Goal: Use online tool/utility: Utilize a website feature to perform a specific function

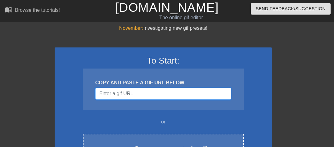
click at [140, 93] on input "Username" at bounding box center [163, 94] width 136 height 12
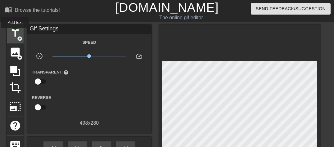
click at [15, 33] on span "title" at bounding box center [15, 33] width 12 height 12
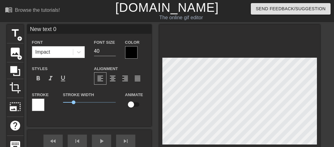
click at [134, 50] on div at bounding box center [131, 52] width 12 height 12
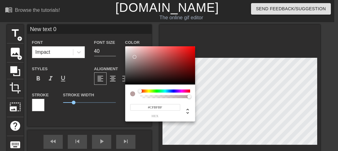
type input "#FFFFFF"
drag, startPoint x: 134, startPoint y: 57, endPoint x: 92, endPoint y: 28, distance: 51.6
click at [92, 28] on div "#FFFFFF hex" at bounding box center [169, 75] width 338 height 151
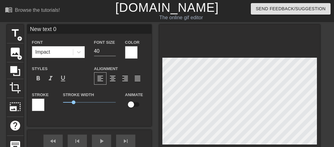
click at [38, 102] on div at bounding box center [38, 105] width 12 height 12
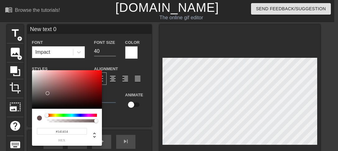
type input "#000000"
drag, startPoint x: 47, startPoint y: 93, endPoint x: 11, endPoint y: 128, distance: 50.1
click at [11, 128] on div "#000000 hex" at bounding box center [169, 75] width 338 height 151
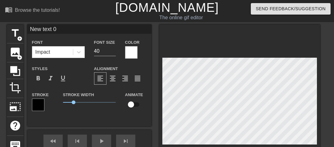
click at [88, 29] on input "New text 0" at bounding box center [89, 29] width 124 height 9
type input "N"
type input "NOSTO"
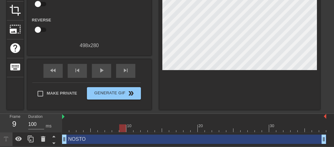
scroll to position [78, 0]
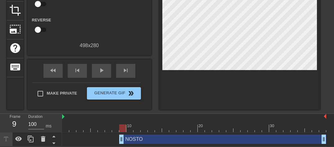
drag, startPoint x: 66, startPoint y: 138, endPoint x: 122, endPoint y: 134, distance: 55.8
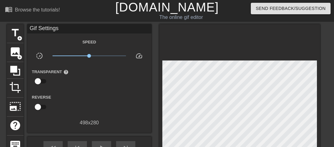
scroll to position [0, 0]
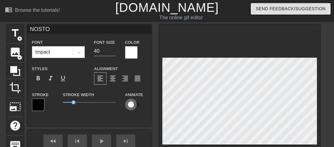
click at [131, 103] on input "checkbox" at bounding box center [130, 105] width 35 height 12
checkbox input "true"
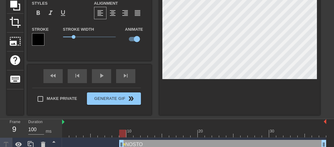
scroll to position [71, 0]
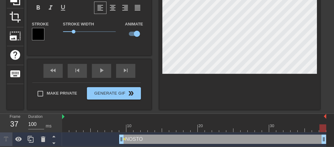
drag, startPoint x: 123, startPoint y: 127, endPoint x: 338, endPoint y: 111, distance: 215.2
click at [334, 111] on html "menu_book Browse the tutorials! [DOMAIN_NAME] The online gif editor Send Feedba…" at bounding box center [167, 37] width 334 height 217
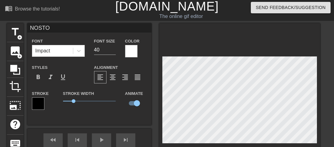
scroll to position [0, 0]
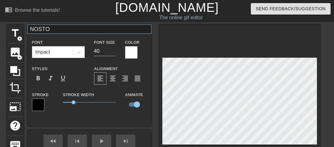
click at [99, 33] on div "title add_circle image add_circle crop photo_size_select_large help keyboard NO…" at bounding box center [163, 103] width 313 height 156
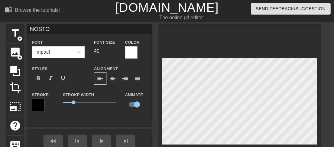
click at [334, 57] on html "menu_book Browse the tutorials! [DOMAIN_NAME] The online gif editor Send Feedba…" at bounding box center [167, 108] width 334 height 217
click at [240, 147] on html "menu_book Browse the tutorials! [DOMAIN_NAME] The online gif editor Send Feedba…" at bounding box center [167, 108] width 334 height 217
click at [241, 147] on html "menu_book Browse the tutorials! [DOMAIN_NAME] The online gif editor Send Feedba…" at bounding box center [167, 108] width 334 height 217
click at [287, 32] on div at bounding box center [239, 103] width 161 height 156
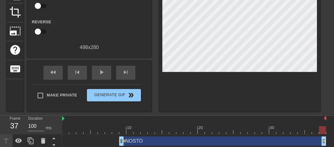
scroll to position [78, 0]
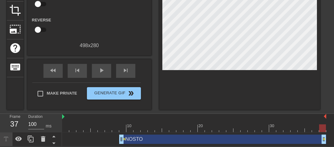
click at [318, 138] on div "NOSTO drag_handle drag_handle" at bounding box center [222, 139] width 207 height 9
click at [123, 138] on span "lens" at bounding box center [124, 139] width 3 height 3
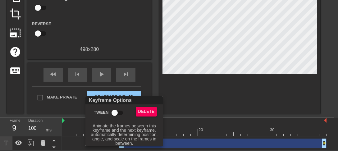
click at [119, 111] on input "Tween" at bounding box center [114, 113] width 35 height 12
checkbox input "true"
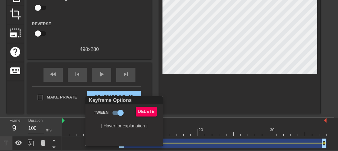
click at [244, 102] on div at bounding box center [169, 75] width 338 height 151
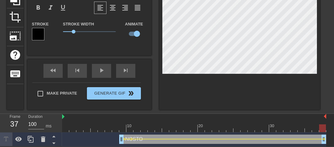
scroll to position [71, 0]
click at [310, 100] on div at bounding box center [239, 32] width 161 height 156
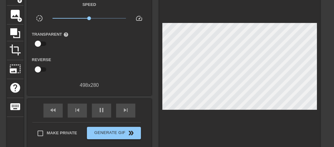
scroll to position [38, 0]
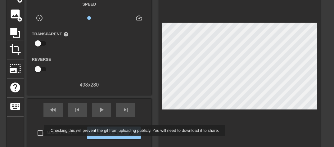
click at [40, 131] on input "Make Private" at bounding box center [40, 133] width 13 height 13
checkbox input "true"
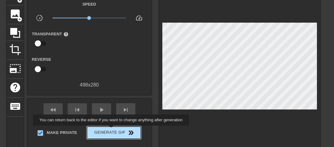
click at [112, 130] on span "Generate Gif double_arrow" at bounding box center [113, 132] width 49 height 7
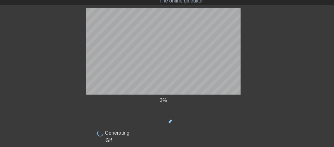
scroll to position [0, 0]
